Goal: Task Accomplishment & Management: Manage account settings

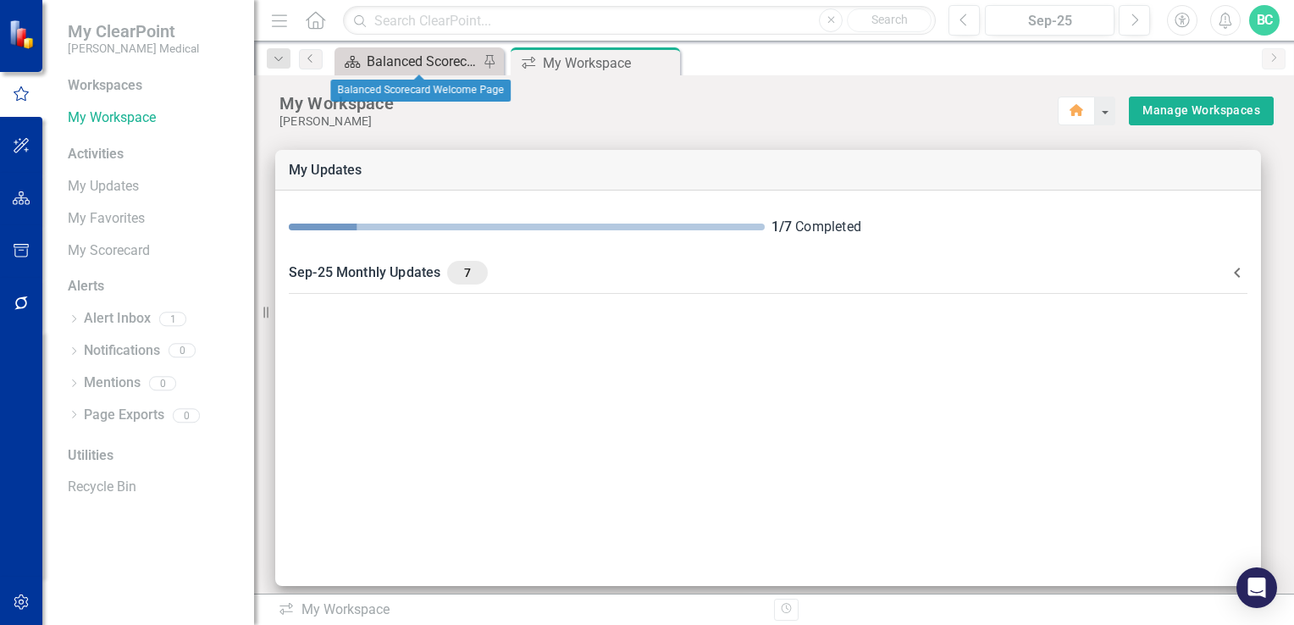
click at [428, 59] on div "Balanced Scorecard Welcome Page" at bounding box center [423, 61] width 112 height 21
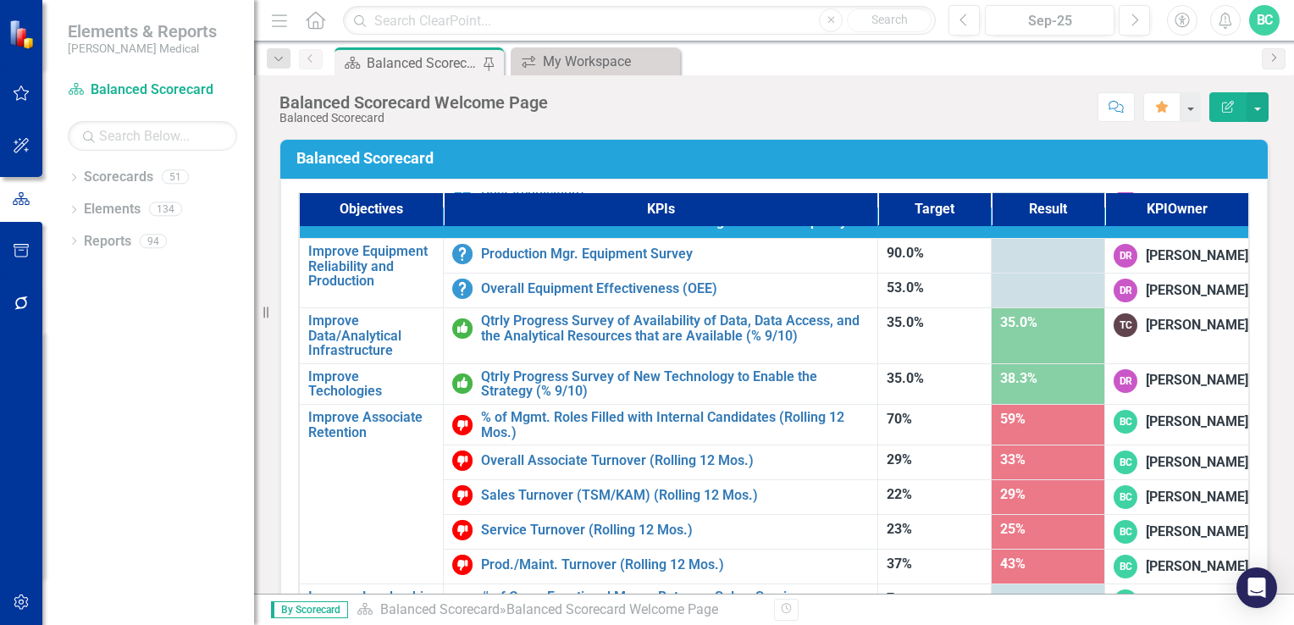
scroll to position [1074, 0]
click at [660, 589] on link "# of Cross Functional Moves Between Sales, Service, Production, or Home Office …" at bounding box center [675, 604] width 388 height 30
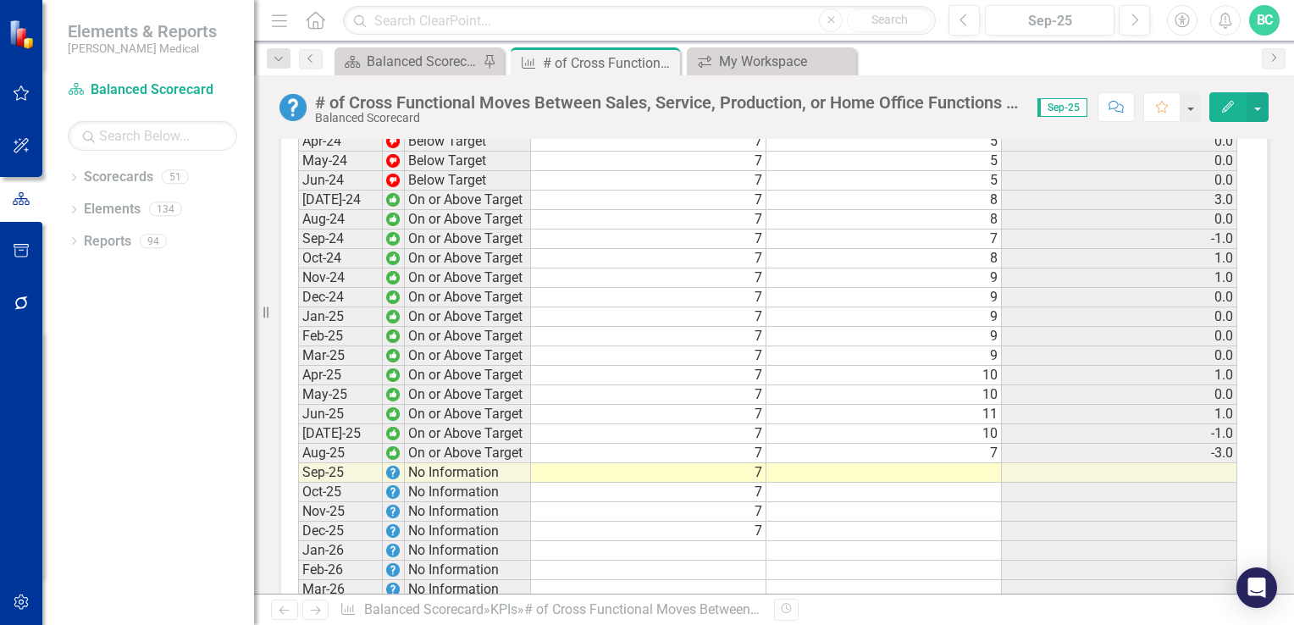
scroll to position [1798, 0]
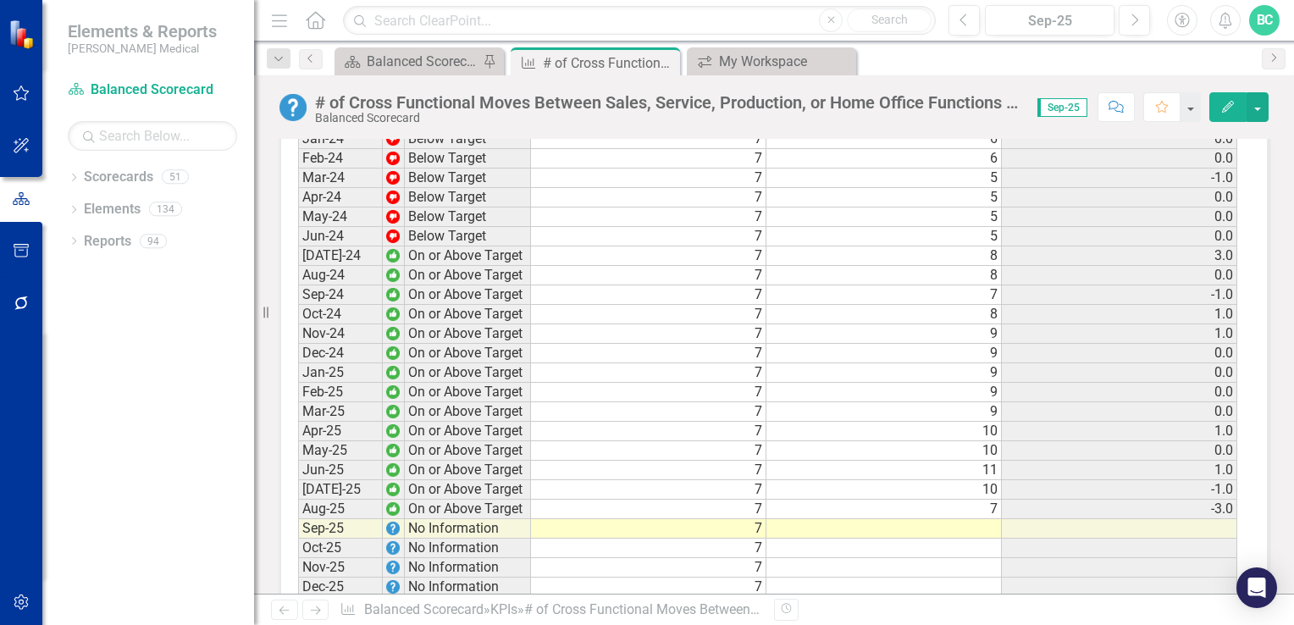
click at [981, 524] on td at bounding box center [883, 528] width 235 height 19
type textarea "13"
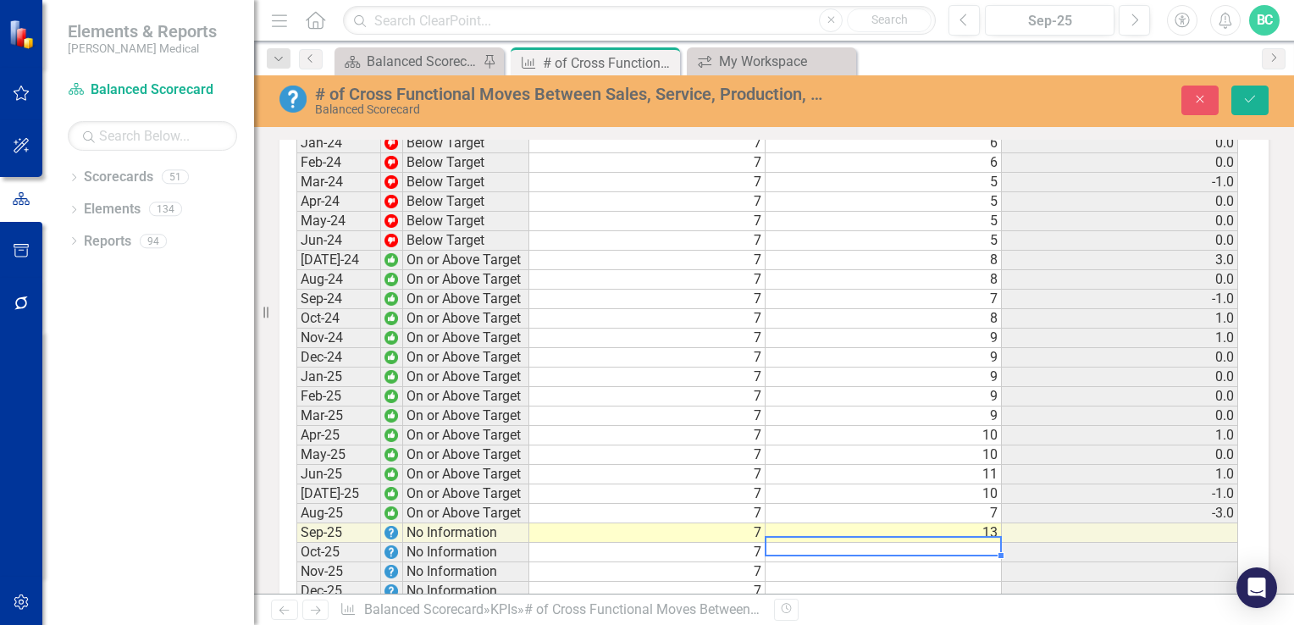
scroll to position [1802, 0]
click at [1250, 100] on icon "Save" at bounding box center [1249, 99] width 15 height 12
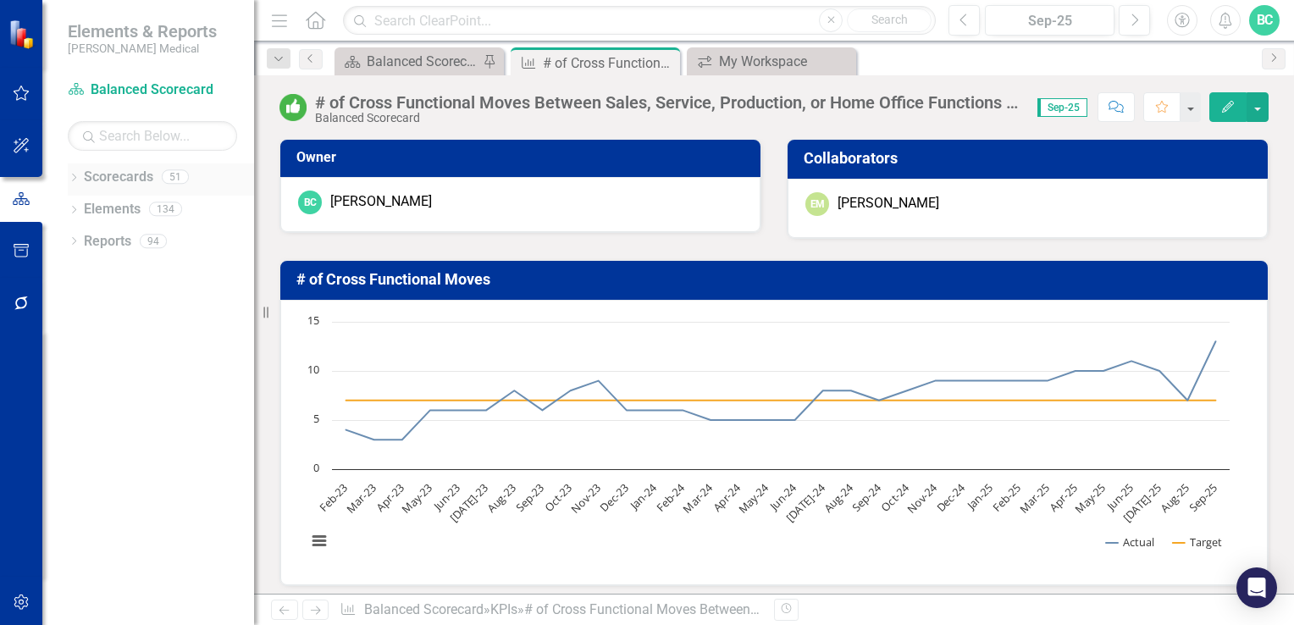
click at [75, 177] on icon "Dropdown" at bounding box center [74, 178] width 12 height 9
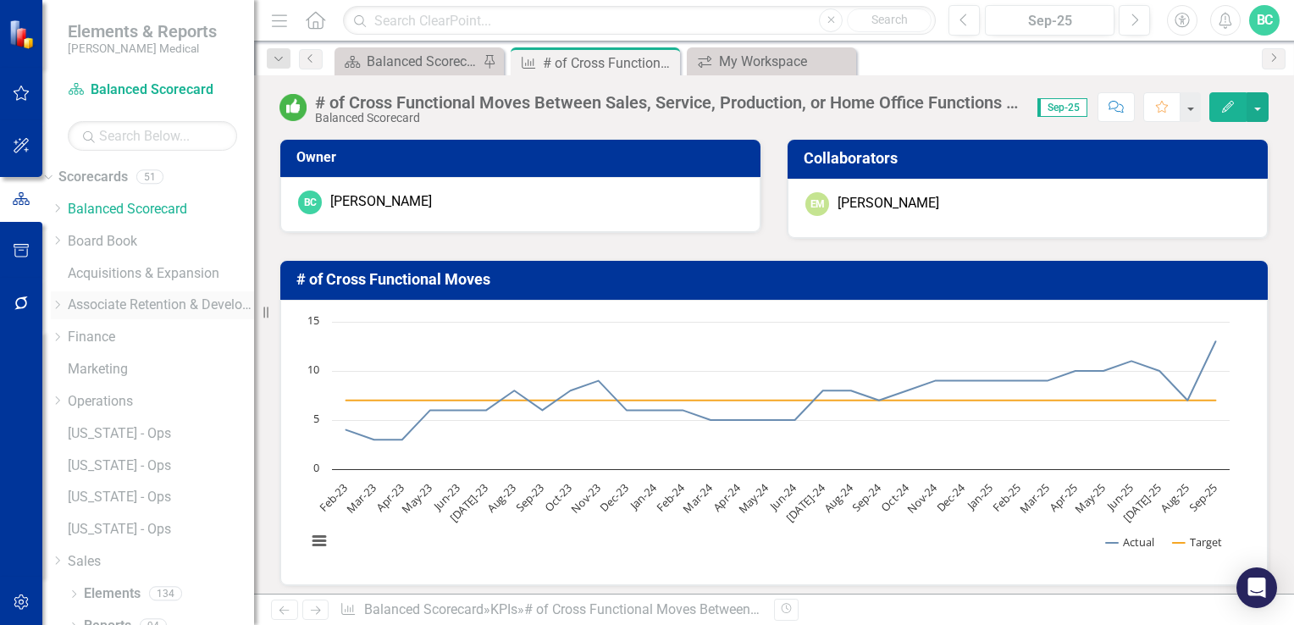
click at [64, 305] on icon "Dropdown" at bounding box center [57, 305] width 13 height 10
click at [146, 339] on link "Development" at bounding box center [161, 332] width 186 height 19
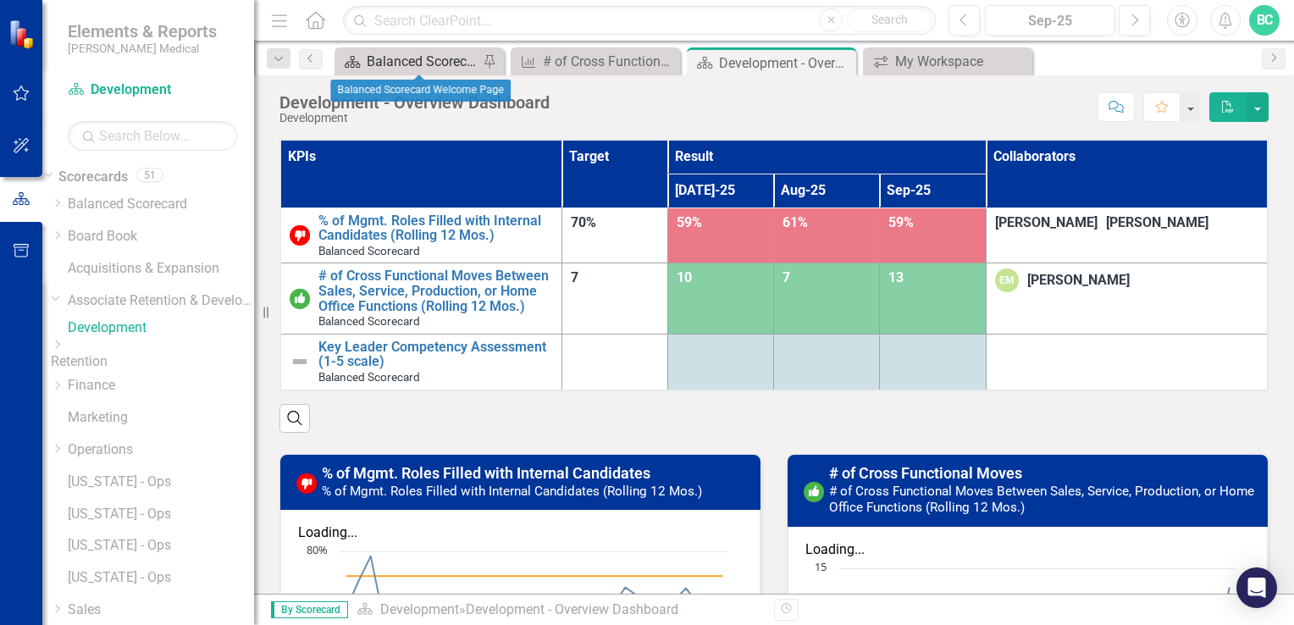
click at [446, 60] on div "Balanced Scorecard Welcome Page" at bounding box center [423, 61] width 112 height 21
